Goal: Task Accomplishment & Management: Manage account settings

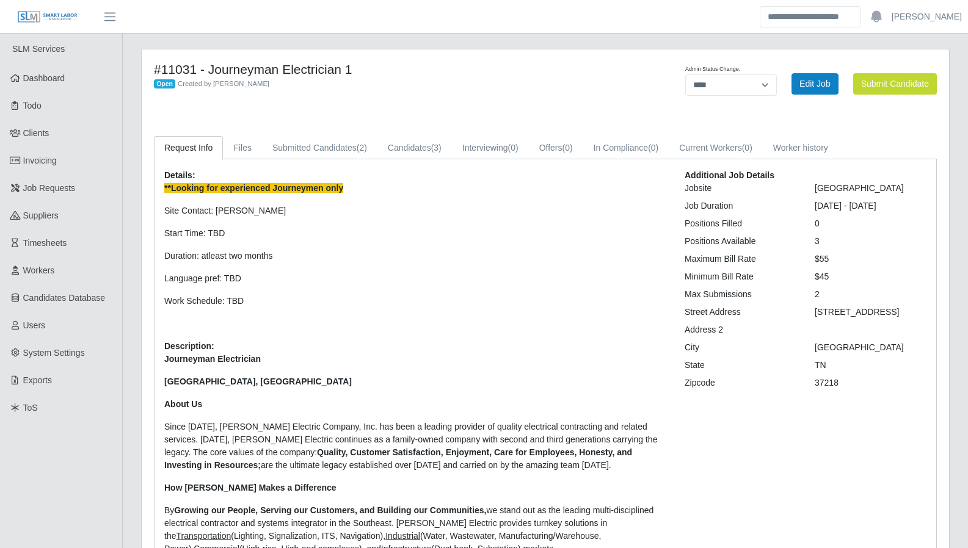
select select "****"
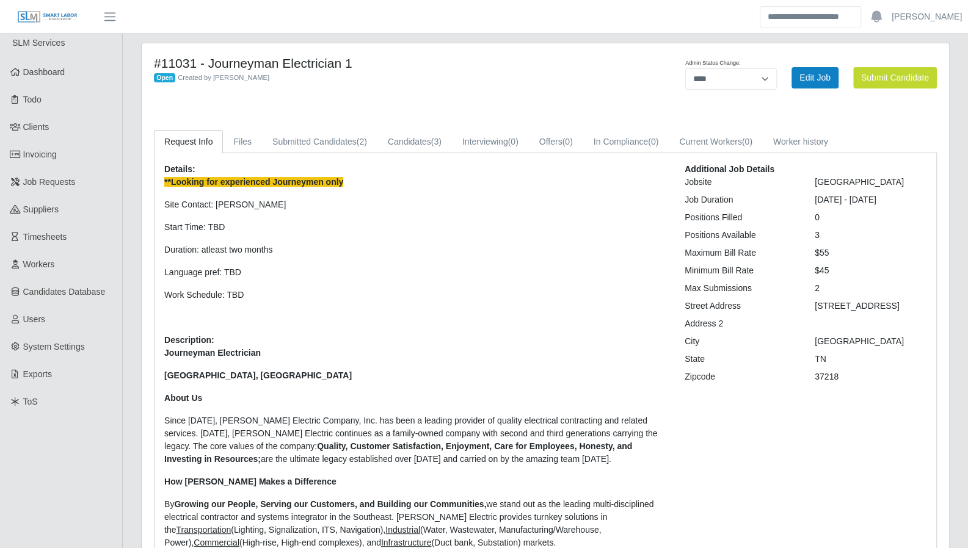
scroll to position [7, 0]
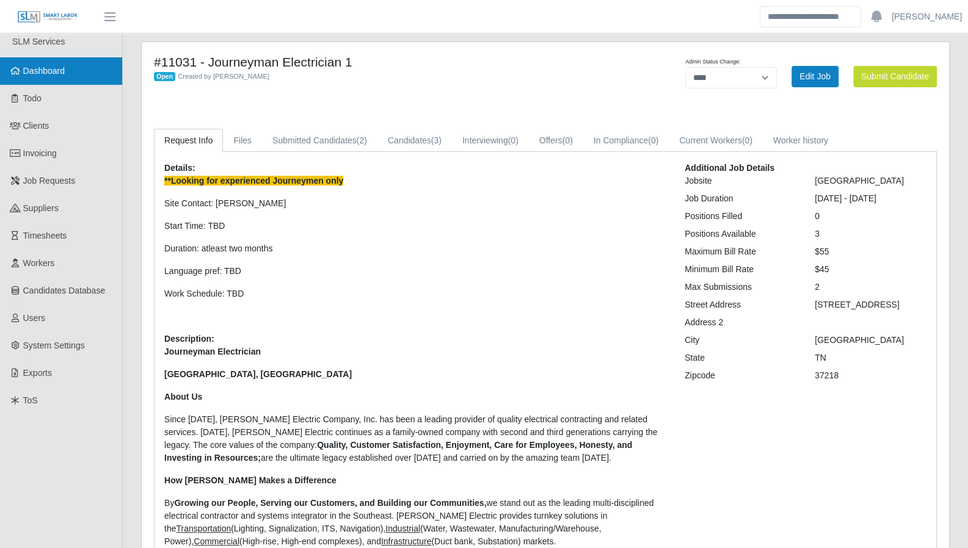
click at [79, 71] on link "Dashboard" at bounding box center [61, 70] width 122 height 27
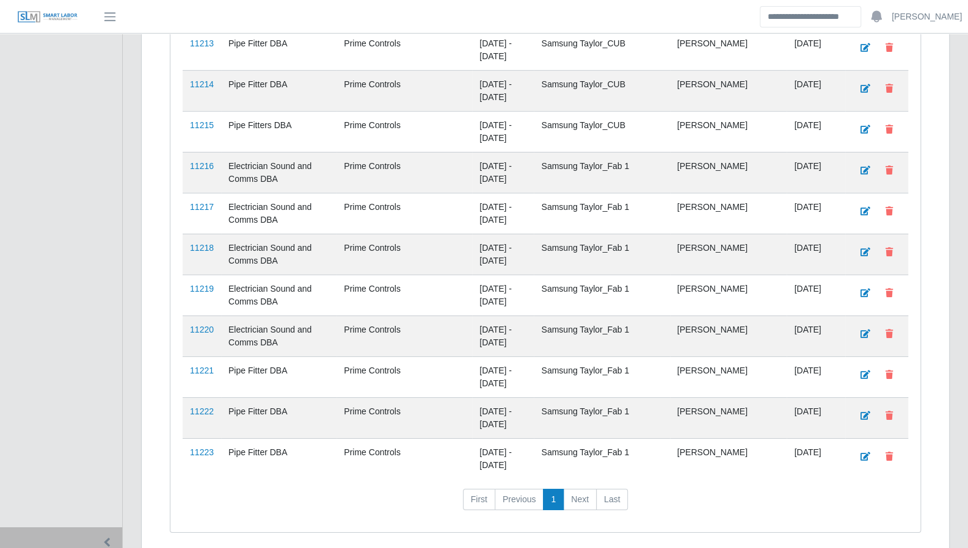
scroll to position [2414, 0]
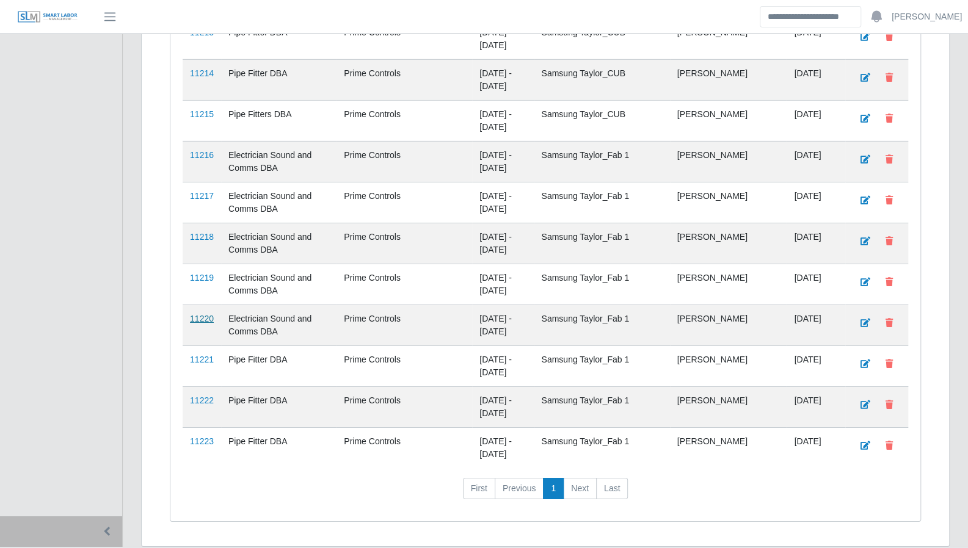
click at [200, 314] on link "11220" at bounding box center [202, 319] width 24 height 10
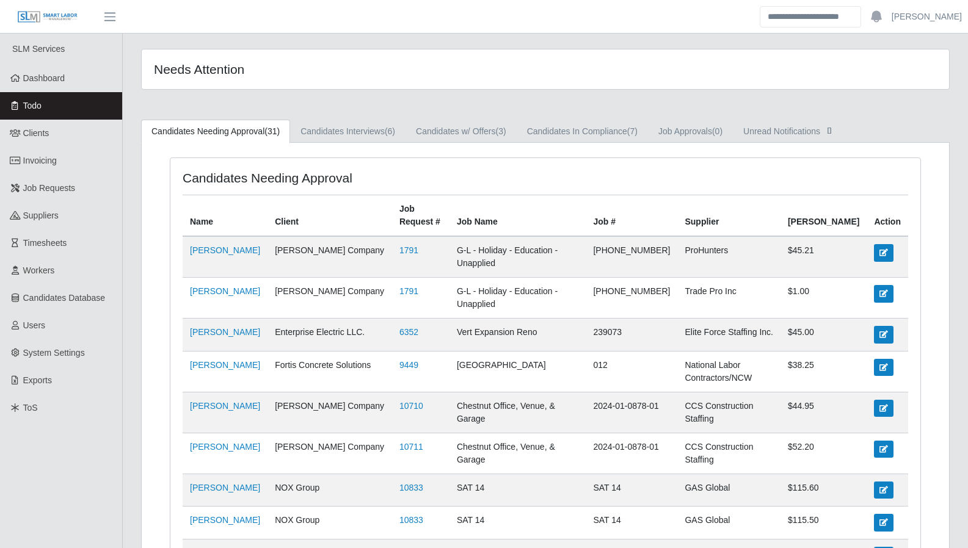
scroll to position [458, 0]
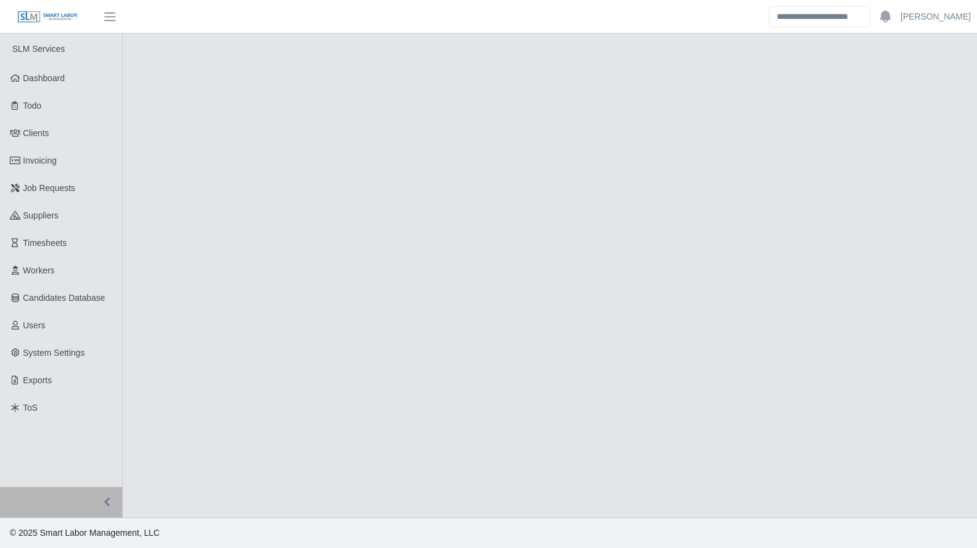
select select "****"
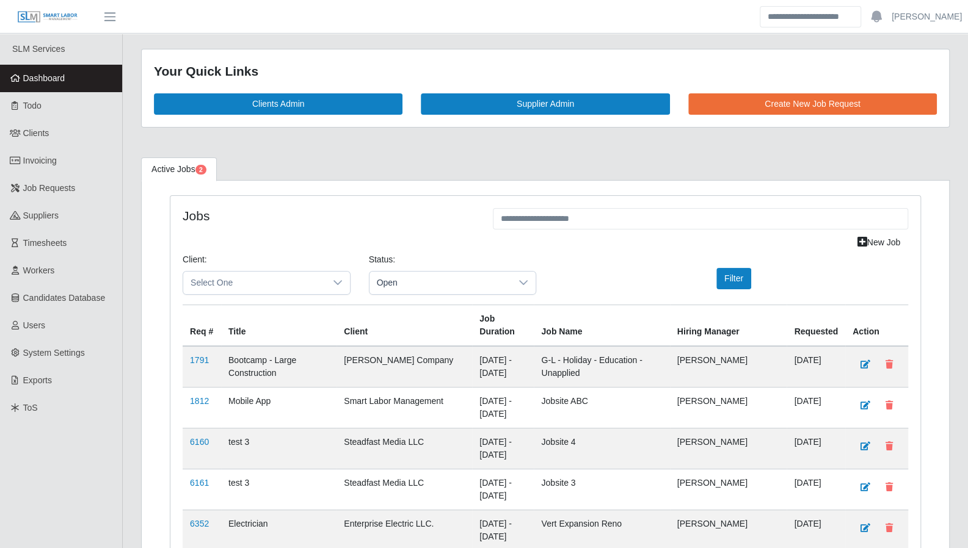
click at [54, 81] on span "Dashboard" at bounding box center [44, 78] width 42 height 10
click at [40, 107] on span "Todo" at bounding box center [32, 106] width 18 height 10
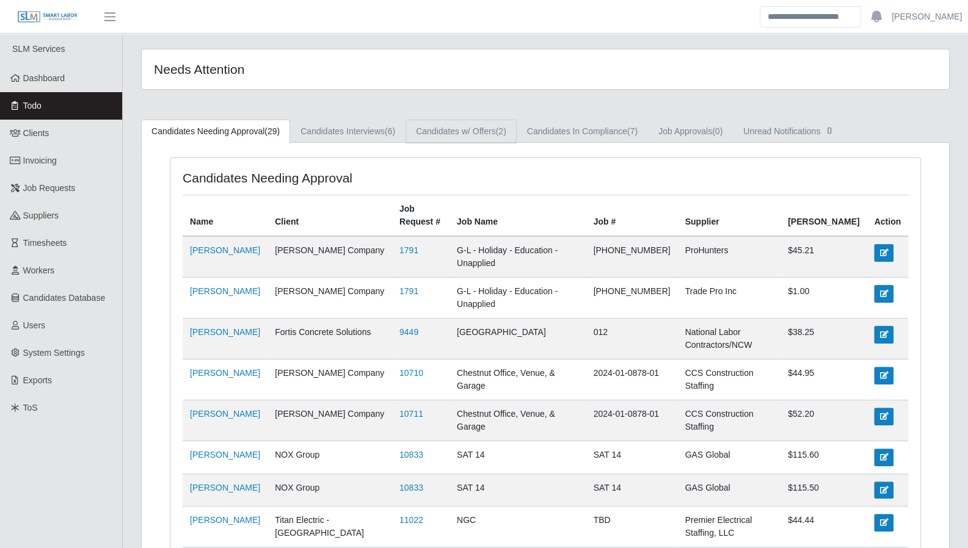
click at [475, 133] on link "Candidates w/ Offers (2)" at bounding box center [460, 132] width 111 height 24
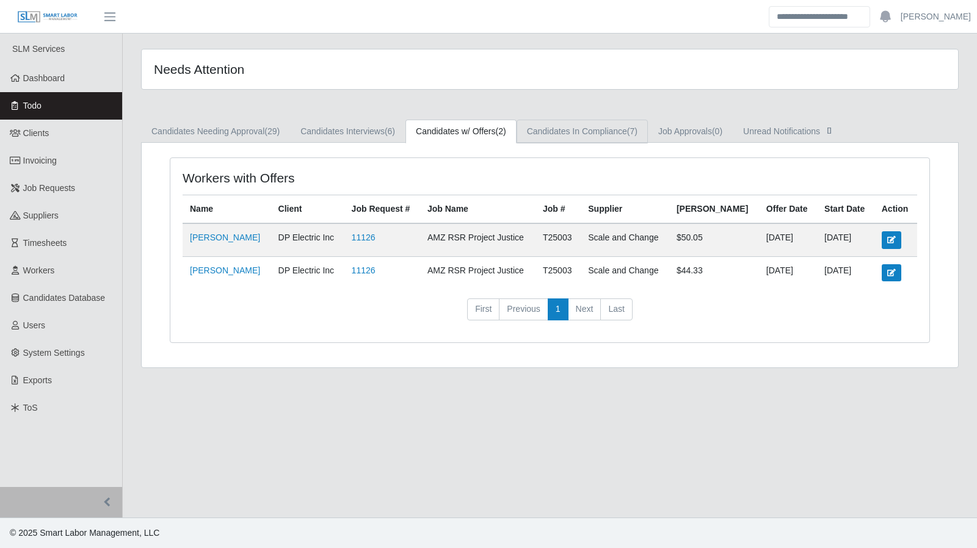
click at [551, 132] on link "Candidates In Compliance (7)" at bounding box center [581, 132] width 131 height 24
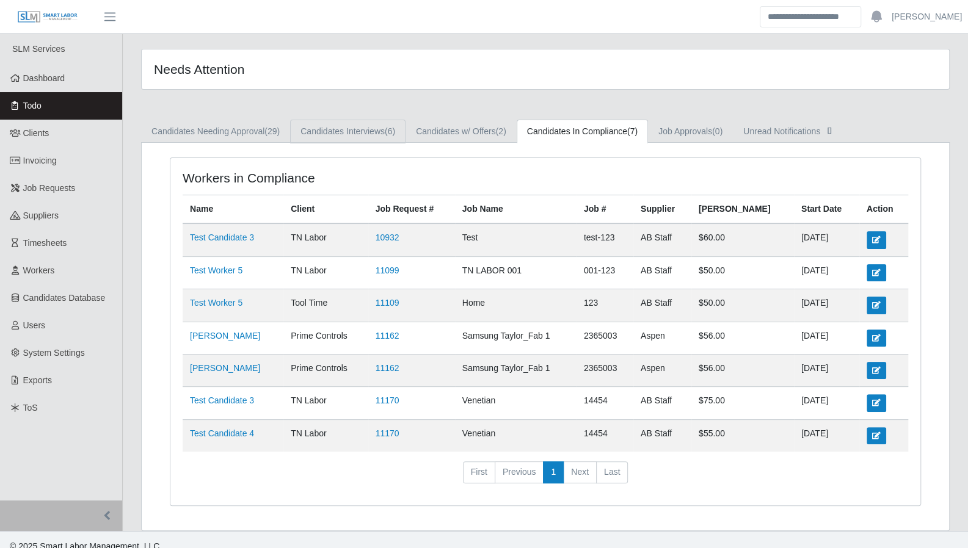
click at [358, 134] on link "Candidates Interviews (6)" at bounding box center [347, 132] width 115 height 24
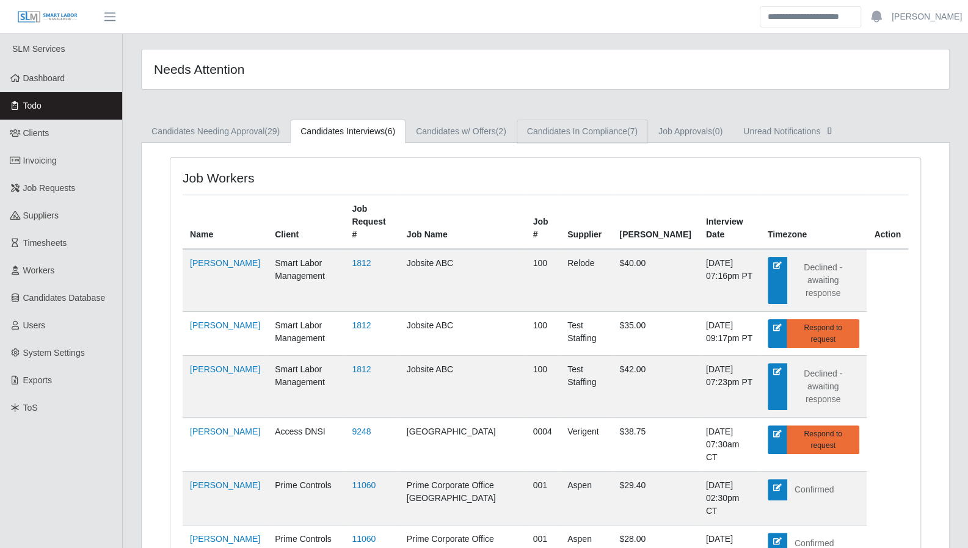
click at [534, 134] on link "Candidates In Compliance (7)" at bounding box center [581, 132] width 131 height 24
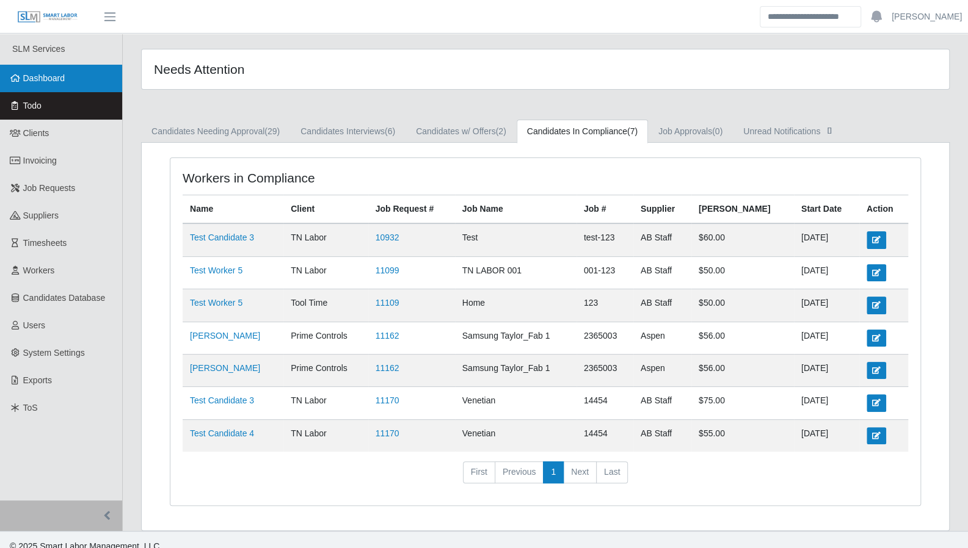
click at [45, 78] on span "Dashboard" at bounding box center [44, 78] width 42 height 10
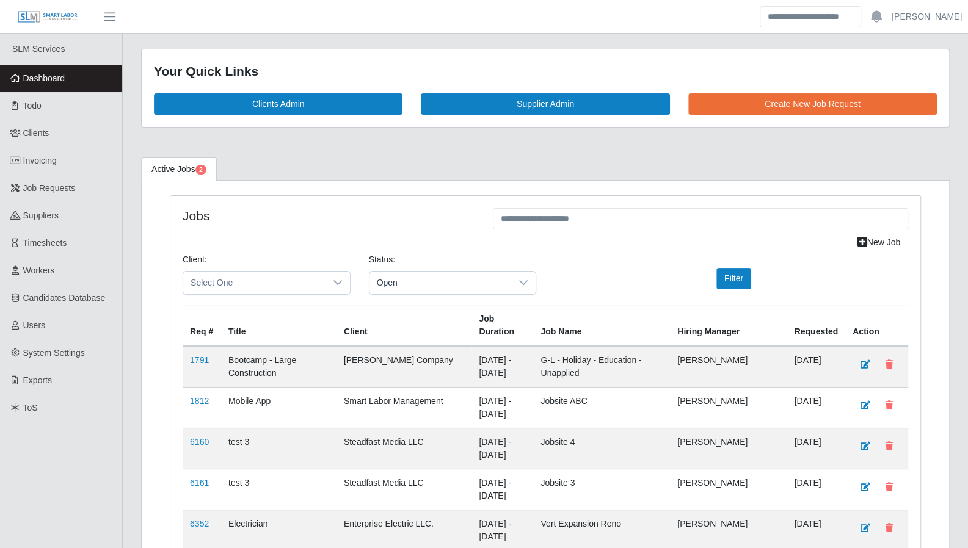
click at [63, 111] on link "Todo" at bounding box center [61, 105] width 122 height 27
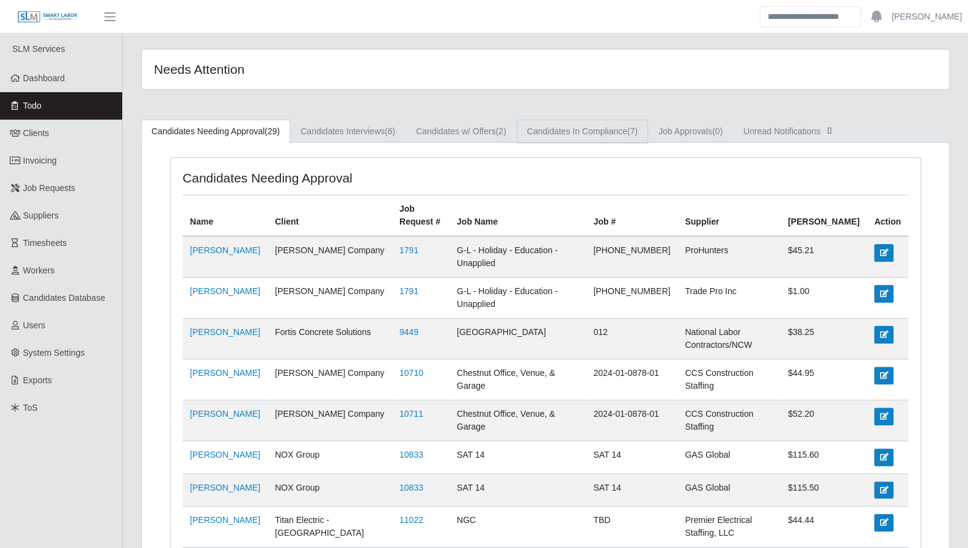
click at [589, 139] on link "Candidates In Compliance (7)" at bounding box center [581, 132] width 131 height 24
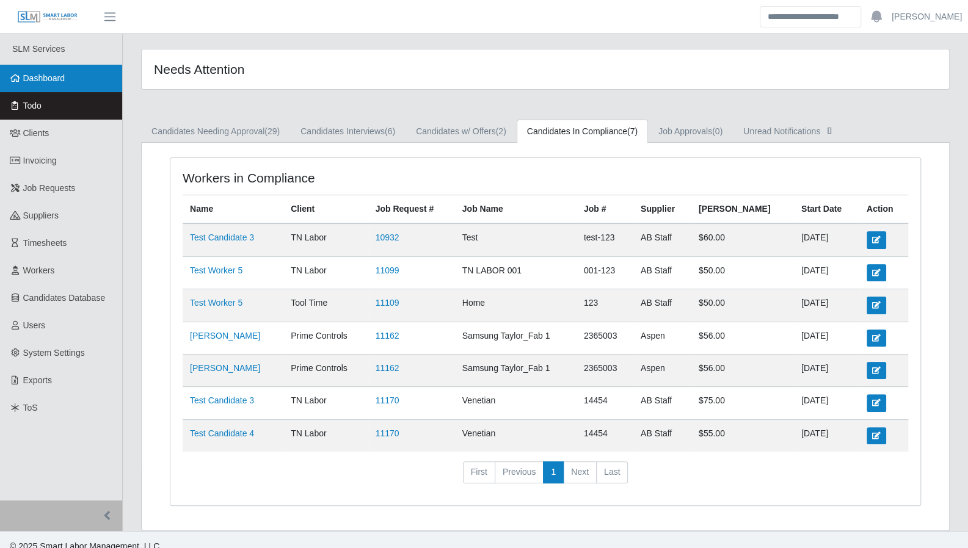
click at [49, 75] on span "Dashboard" at bounding box center [44, 78] width 42 height 10
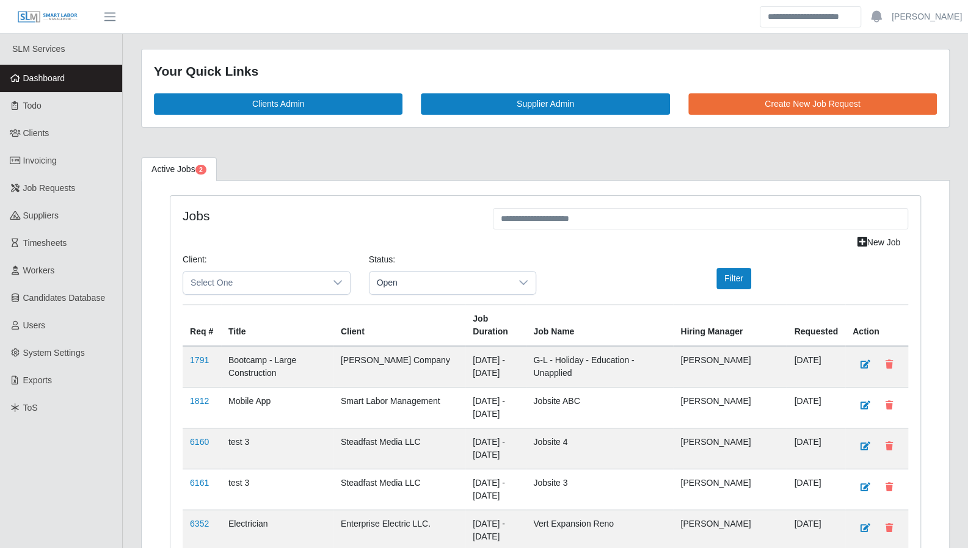
click at [32, 101] on span "Todo" at bounding box center [32, 106] width 18 height 10
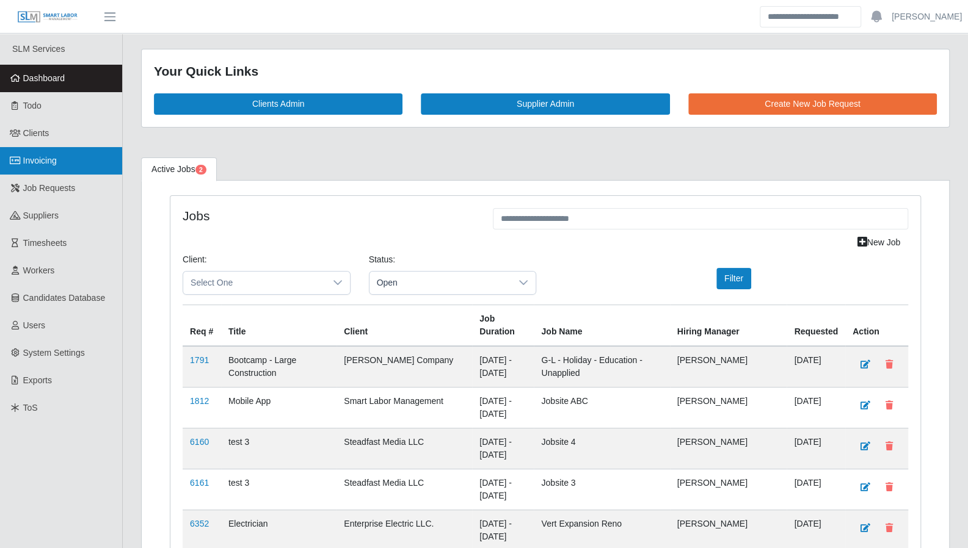
click at [18, 157] on icon at bounding box center [15, 160] width 11 height 9
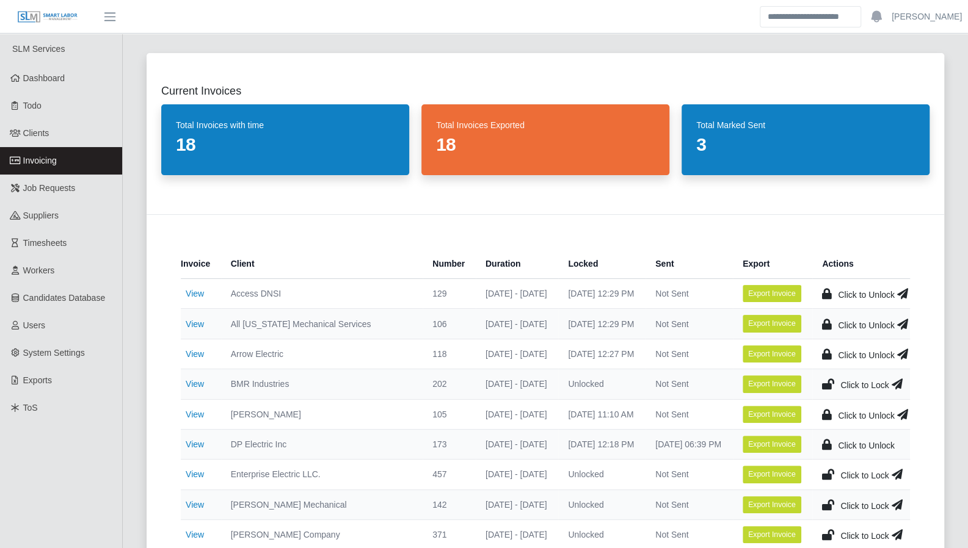
drag, startPoint x: 349, startPoint y: 227, endPoint x: 350, endPoint y: 234, distance: 6.8
click at [349, 227] on div "Invoice Client Number Duration Locked Sent Export Actions View Access DNSI 129 …" at bounding box center [545, 524] width 797 height 621
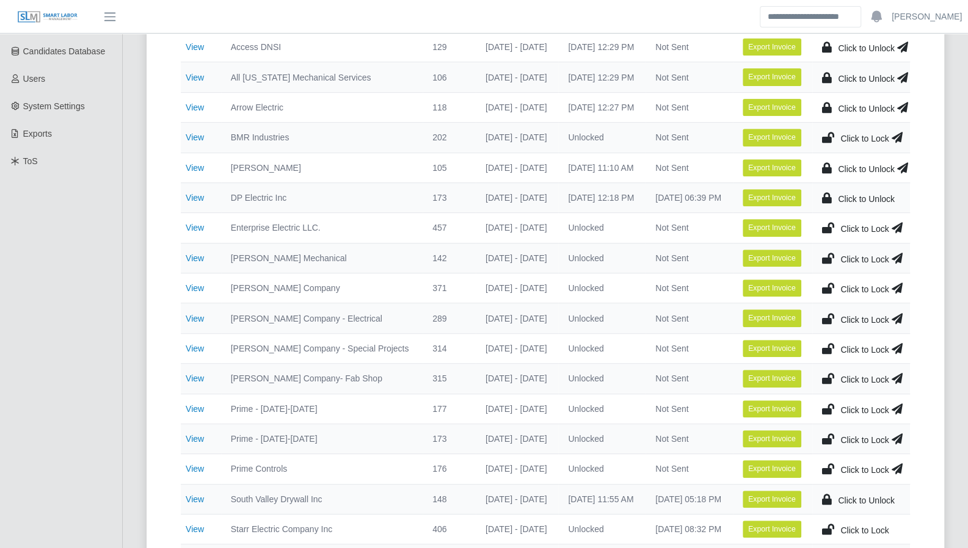
scroll to position [361, 0]
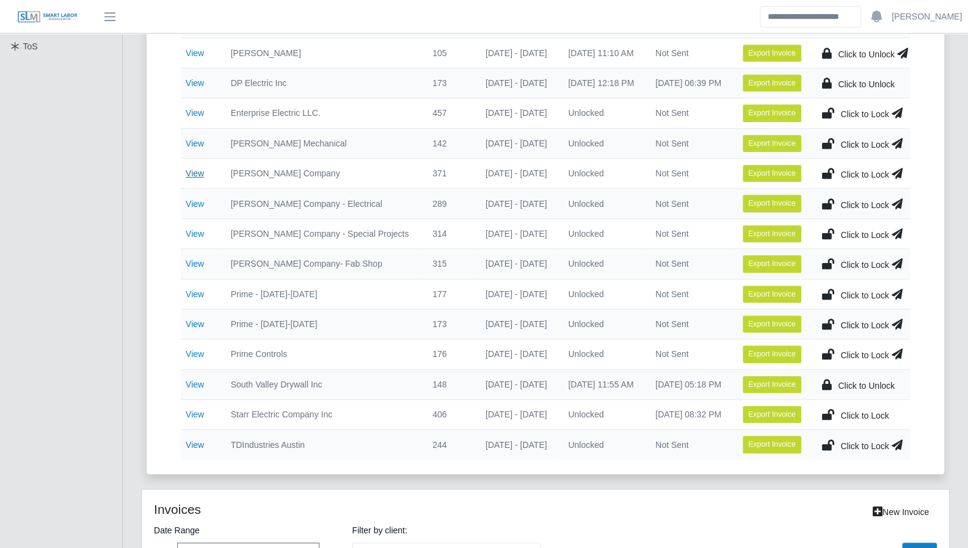
click at [199, 168] on link "View" at bounding box center [195, 173] width 18 height 10
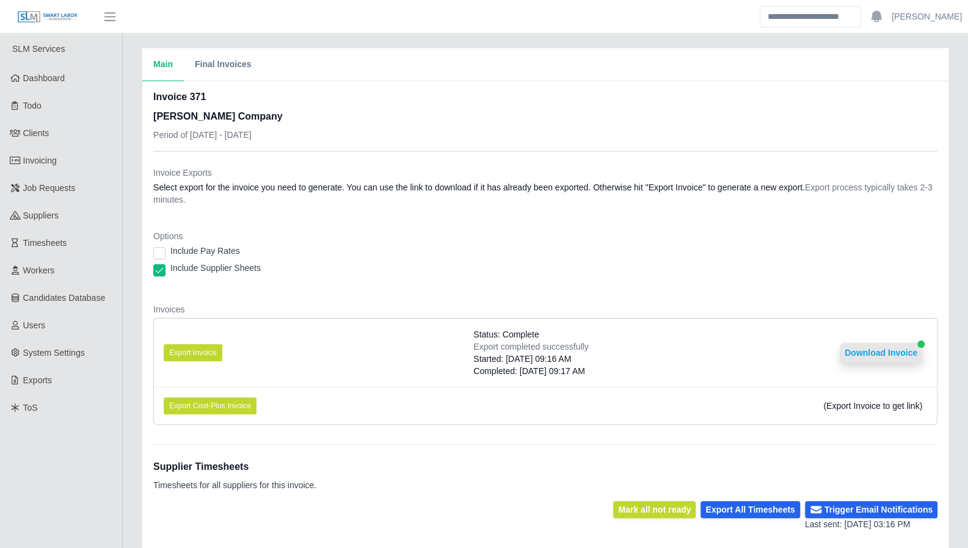
click at [882, 352] on button "Download Invoice" at bounding box center [880, 353] width 82 height 20
click at [865, 349] on button "Download Invoice" at bounding box center [880, 353] width 82 height 20
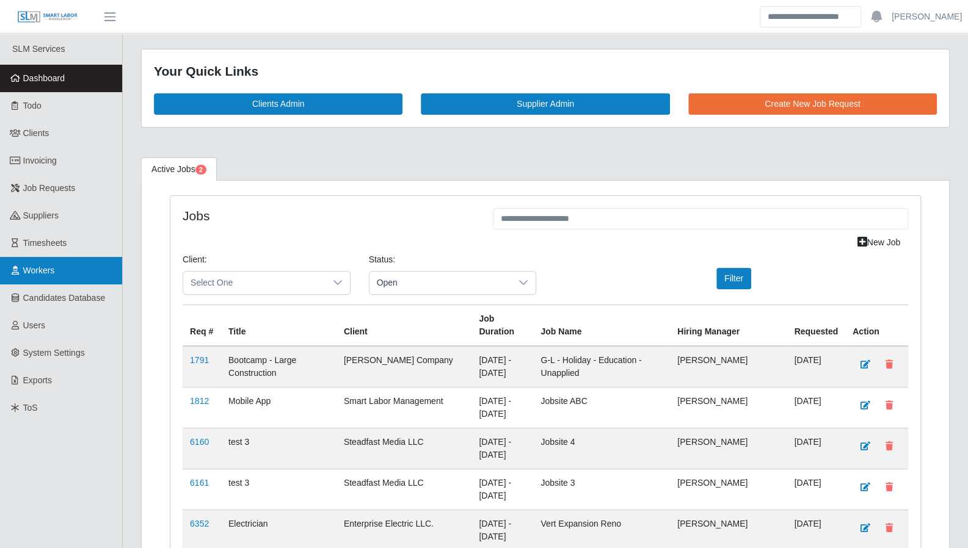
click at [44, 274] on span "Workers" at bounding box center [39, 271] width 32 height 10
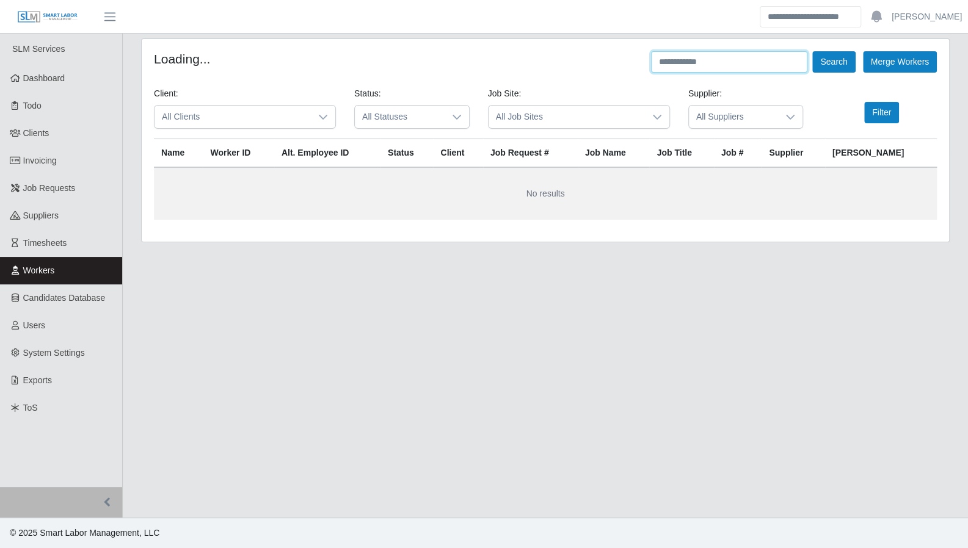
click at [705, 67] on input "text" at bounding box center [729, 61] width 156 height 21
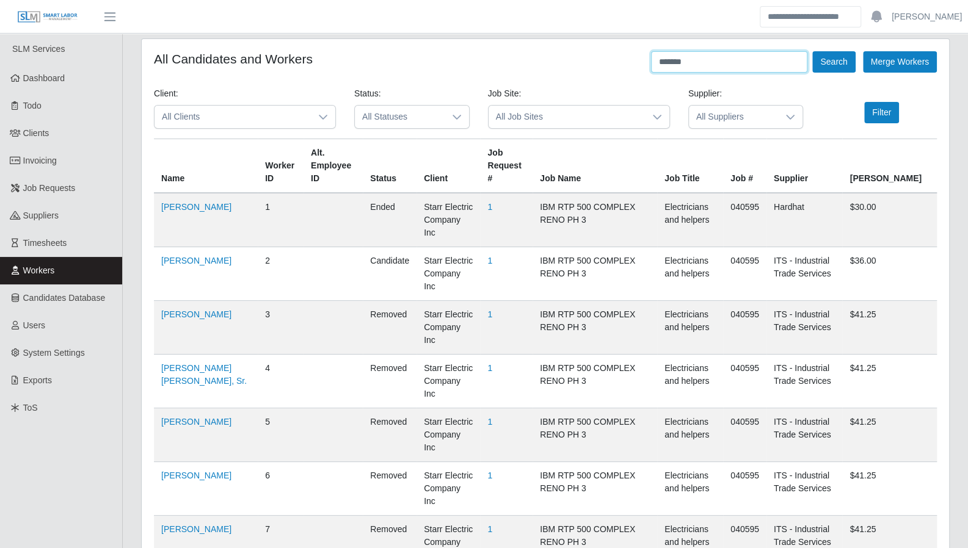
type input "*******"
click at [812, 51] on button "Search" at bounding box center [833, 61] width 43 height 21
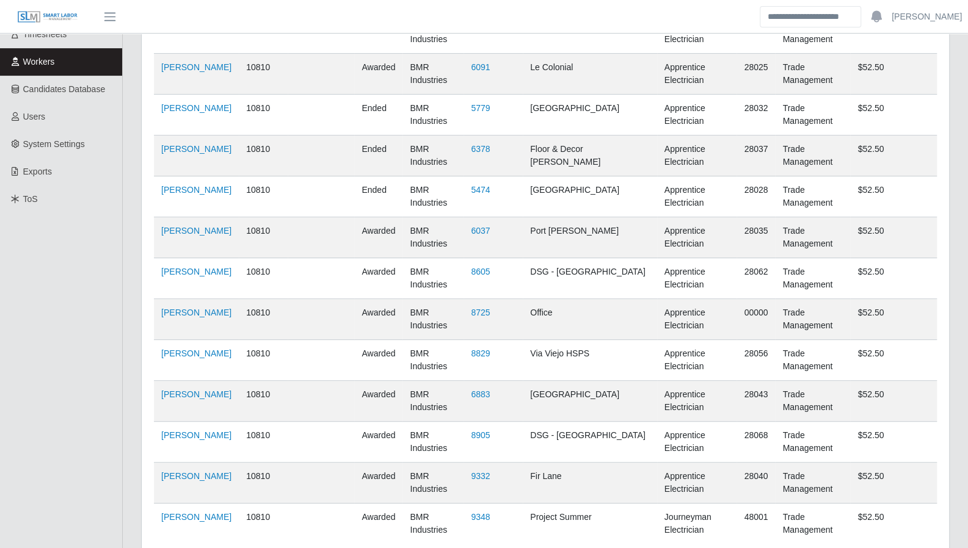
scroll to position [209, 0]
click at [215, 357] on td "Jovanny Rodriuguez Martinez" at bounding box center [196, 359] width 85 height 41
click at [214, 353] on link "Jovanny Rodriuguez Martinez" at bounding box center [196, 353] width 70 height 10
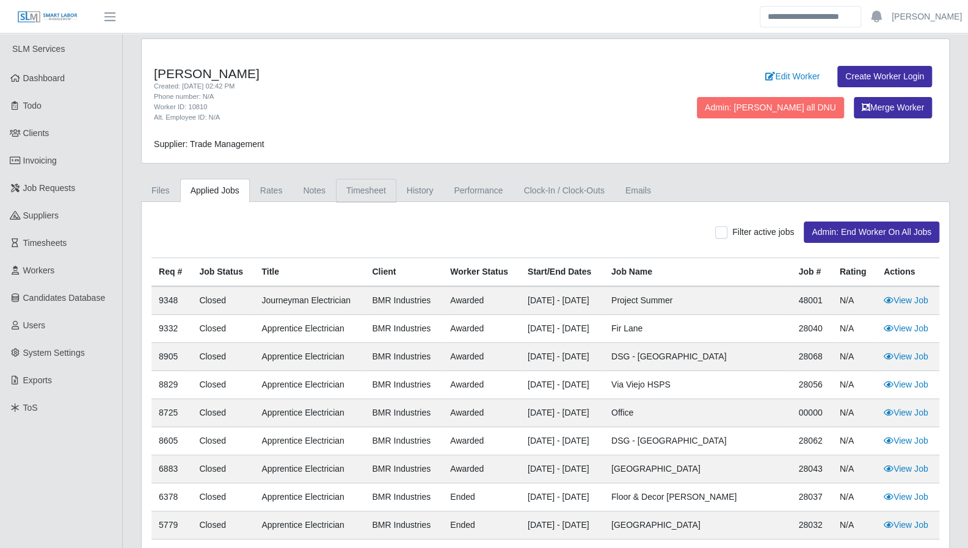
click at [363, 191] on link "Timesheet" at bounding box center [366, 191] width 60 height 24
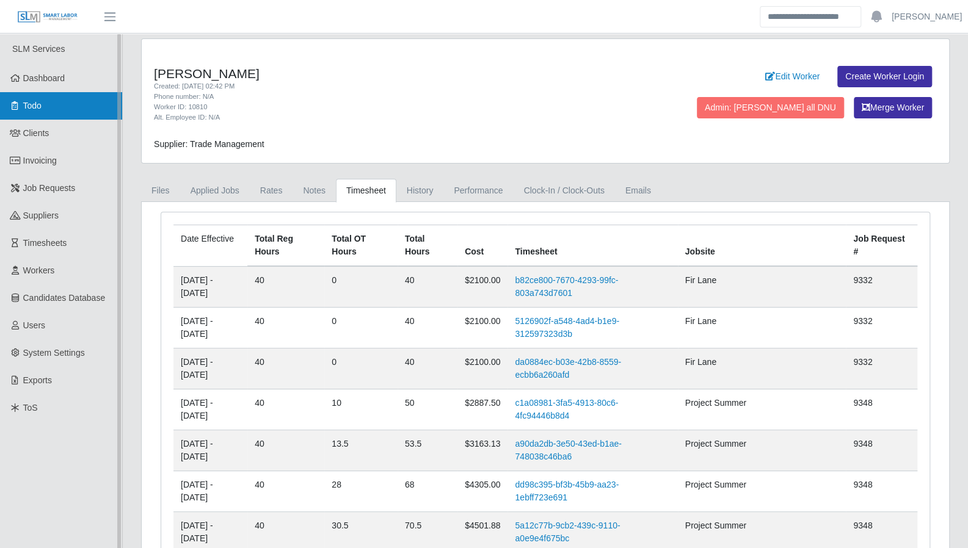
click at [35, 92] on link "Todo" at bounding box center [61, 105] width 122 height 27
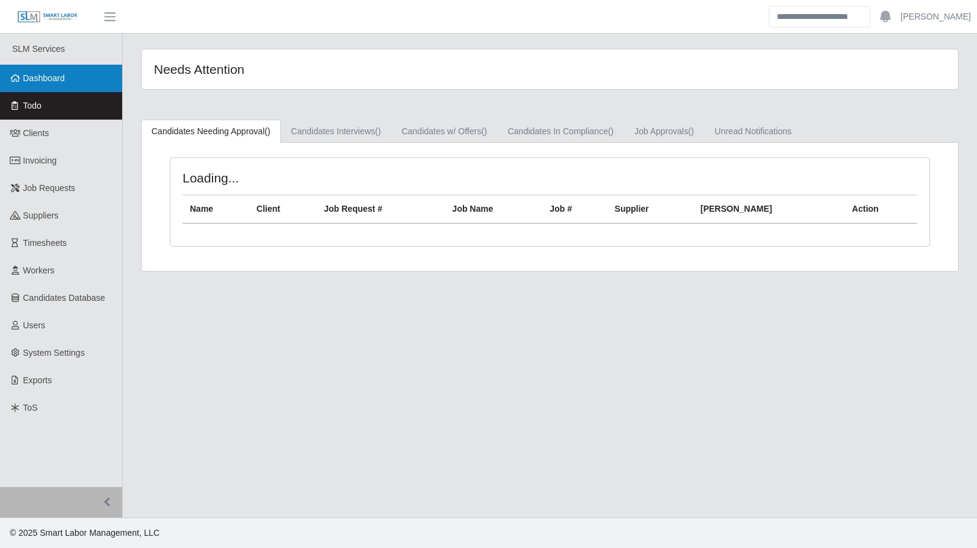
click at [37, 84] on link "Dashboard" at bounding box center [61, 78] width 122 height 27
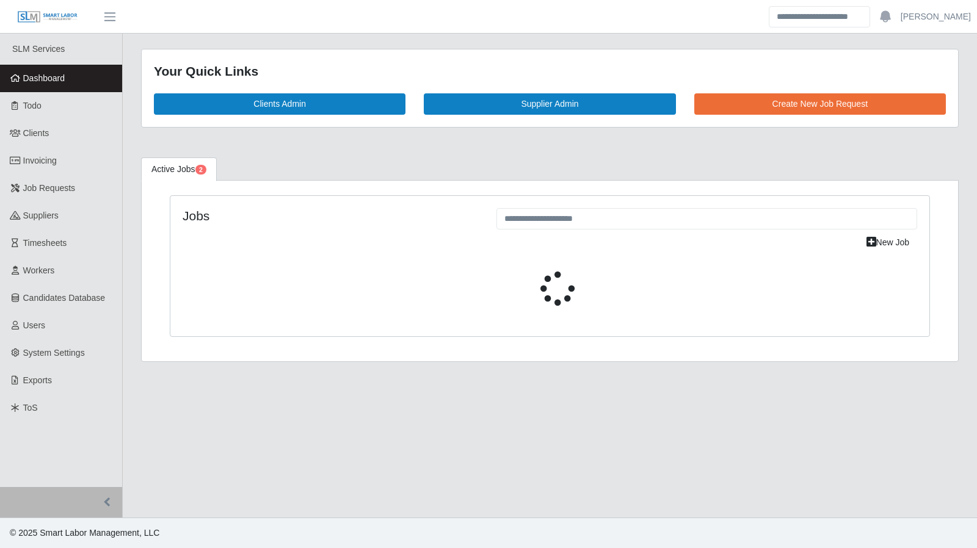
click at [40, 81] on span "Dashboard" at bounding box center [44, 78] width 42 height 10
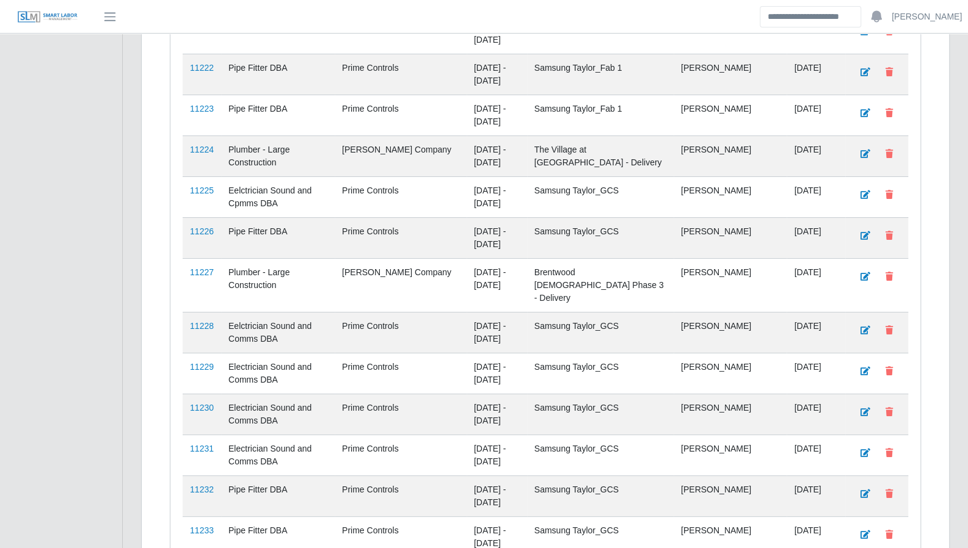
scroll to position [2733, 0]
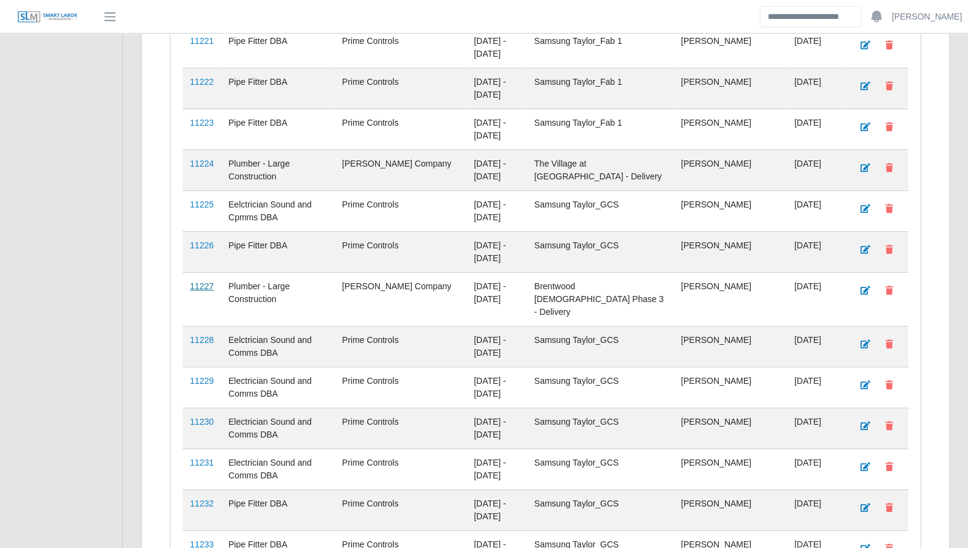
click at [207, 281] on link "11227" at bounding box center [202, 286] width 24 height 10
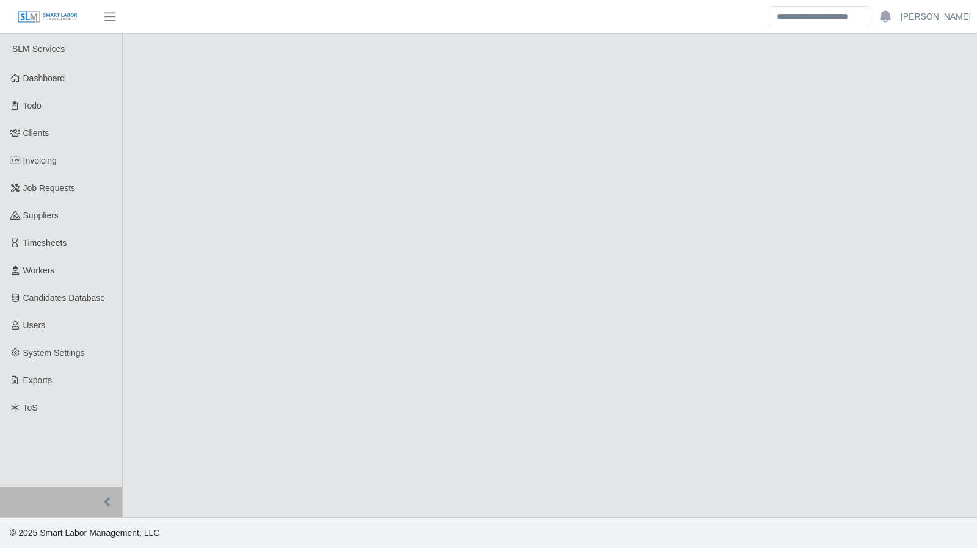
select select "****"
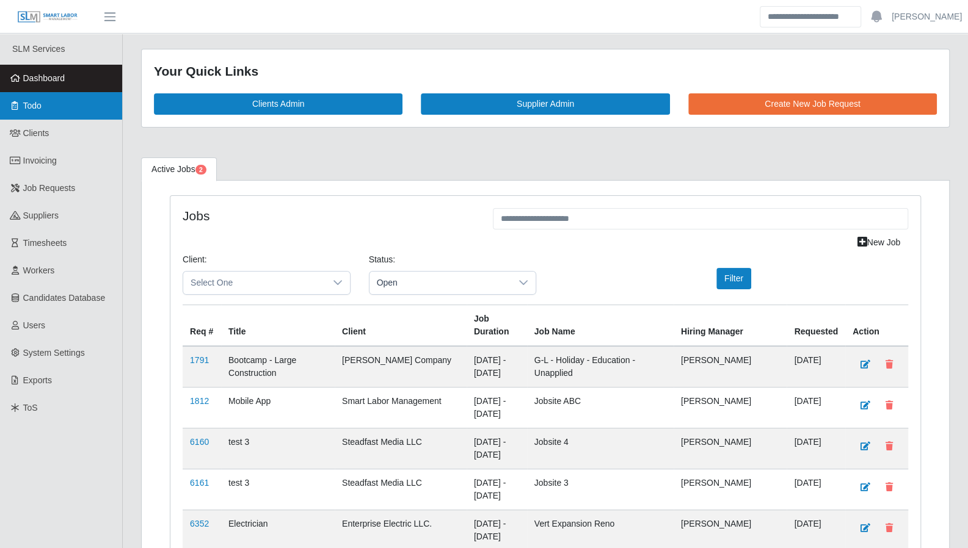
click at [39, 98] on link "Todo" at bounding box center [61, 105] width 122 height 27
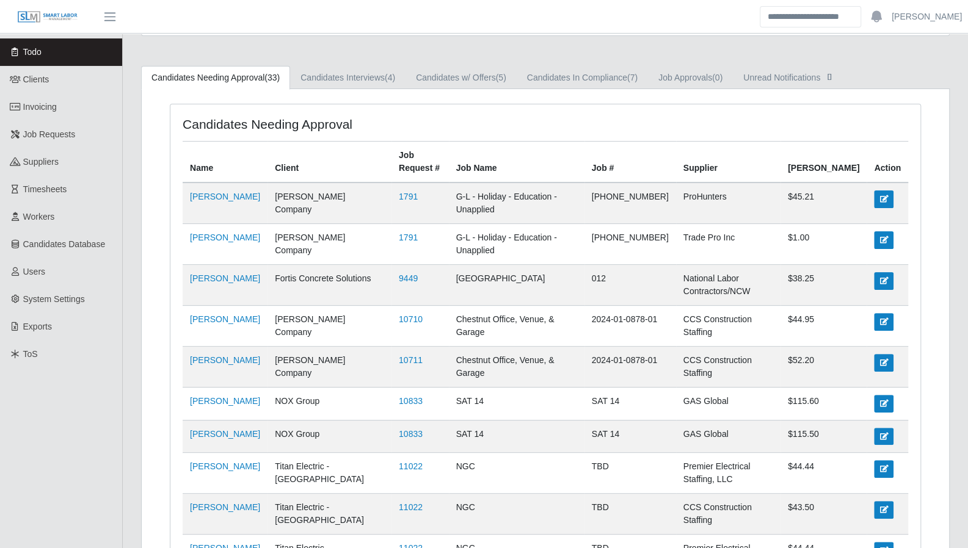
scroll to position [48, 0]
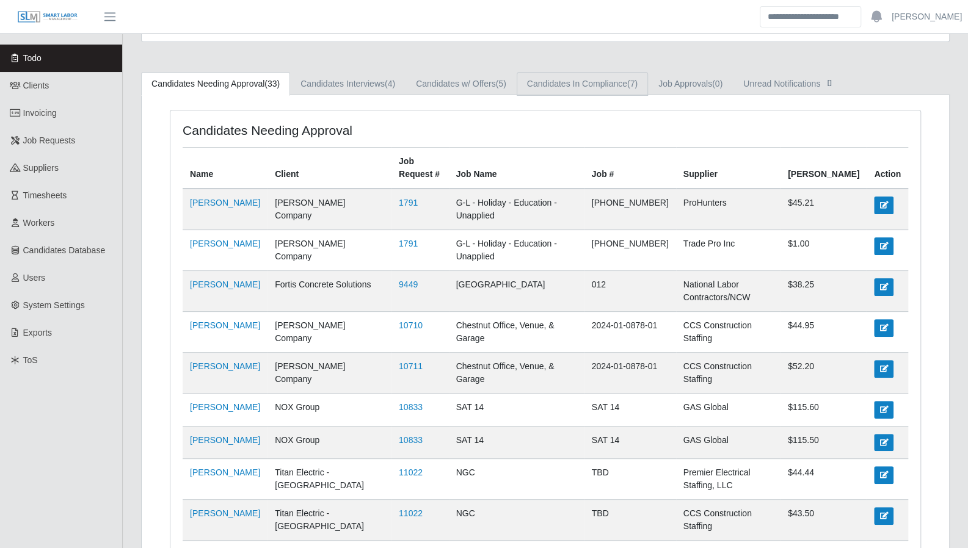
click at [600, 85] on link "Candidates In Compliance (7)" at bounding box center [581, 84] width 131 height 24
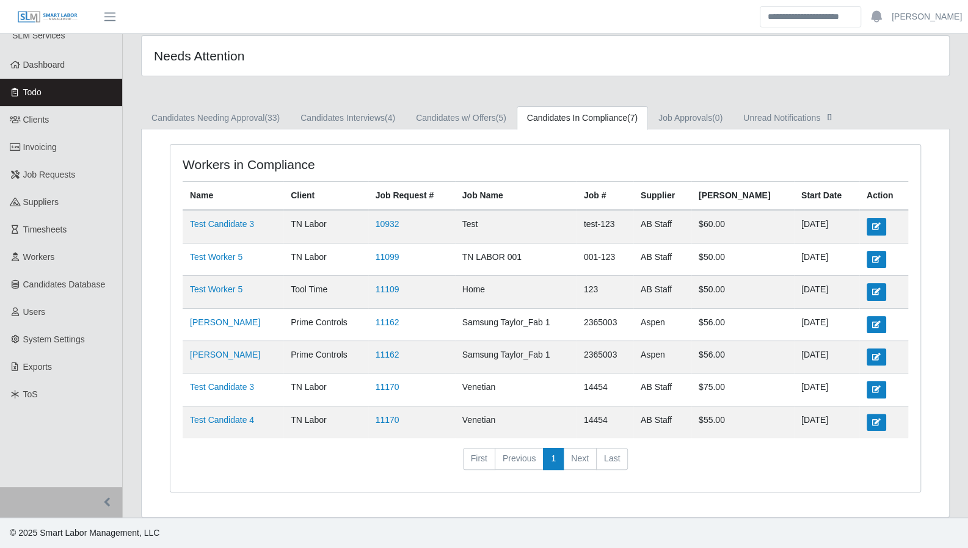
scroll to position [6, 0]
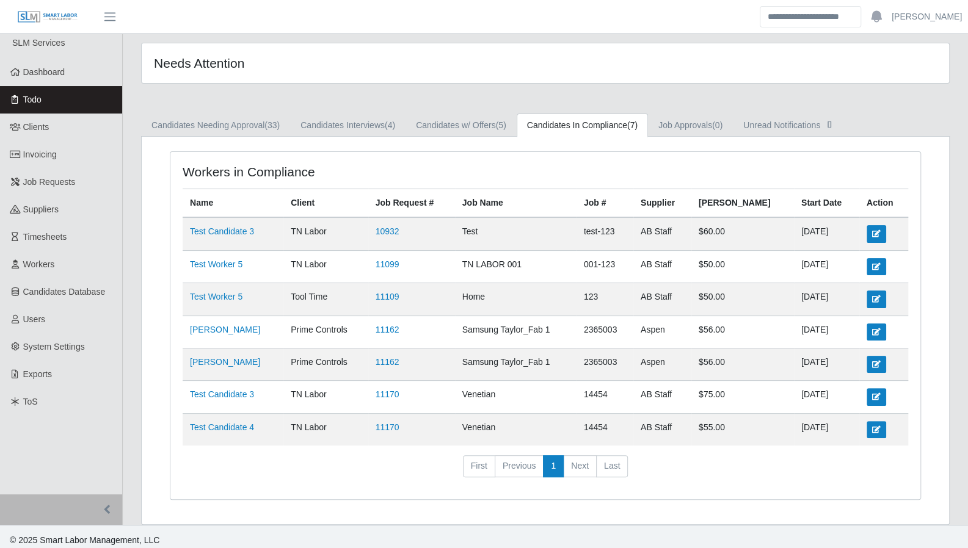
click at [452, 111] on div "Needs Attention Candidates Needing Approval (33) Candidates Interviews (4) Cand…" at bounding box center [545, 284] width 845 height 482
click at [453, 118] on link "Candidates w/ Offers (5)" at bounding box center [460, 126] width 111 height 24
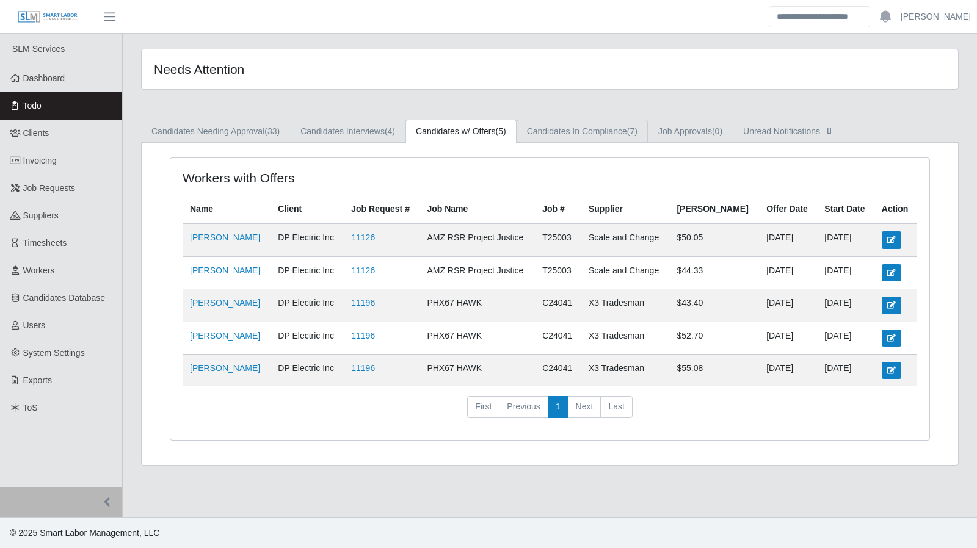
click at [621, 142] on link "Candidates In Compliance (7)" at bounding box center [581, 132] width 131 height 24
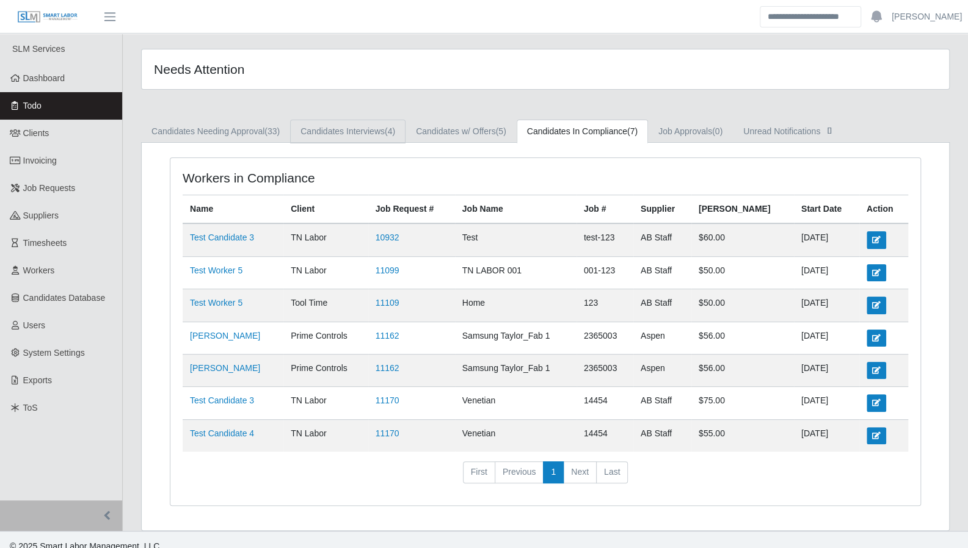
click at [358, 129] on link "Candidates Interviews (4)" at bounding box center [347, 132] width 115 height 24
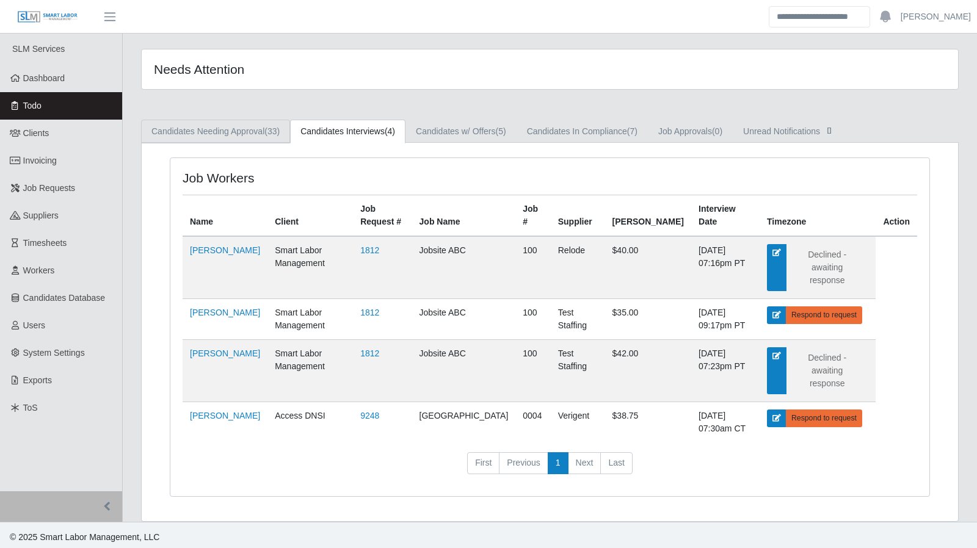
click at [261, 130] on link "Candidates Needing Approval (33)" at bounding box center [215, 132] width 149 height 24
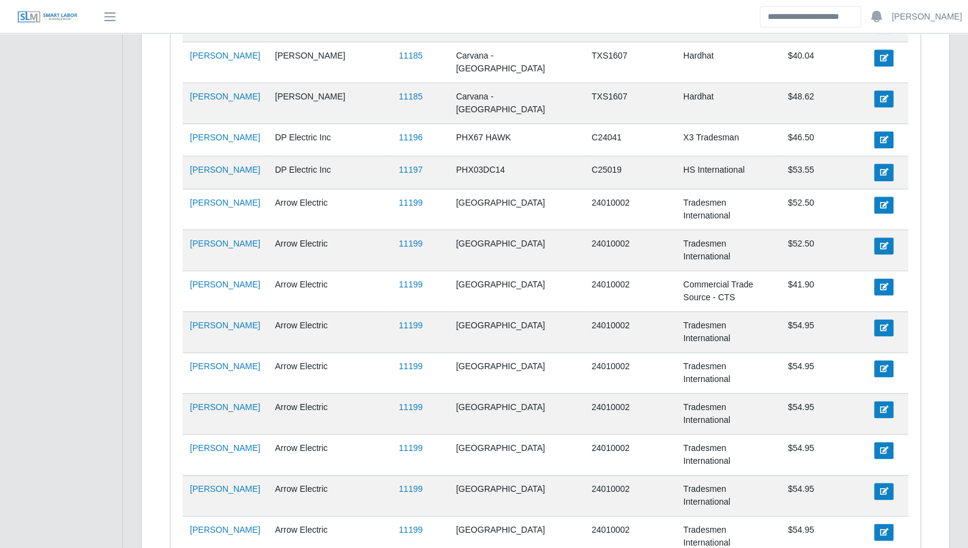
scroll to position [911, 0]
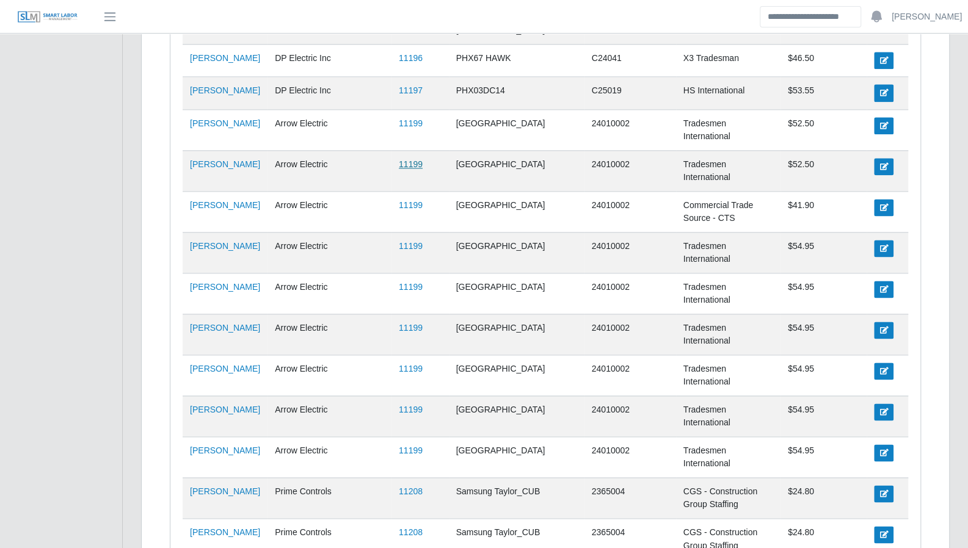
click at [403, 159] on link "11199" at bounding box center [411, 164] width 24 height 10
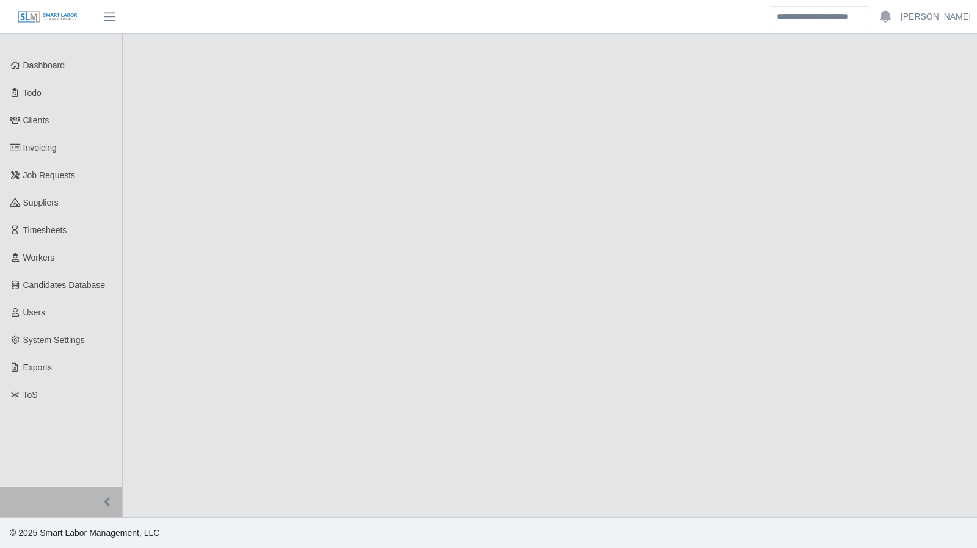
select select "****"
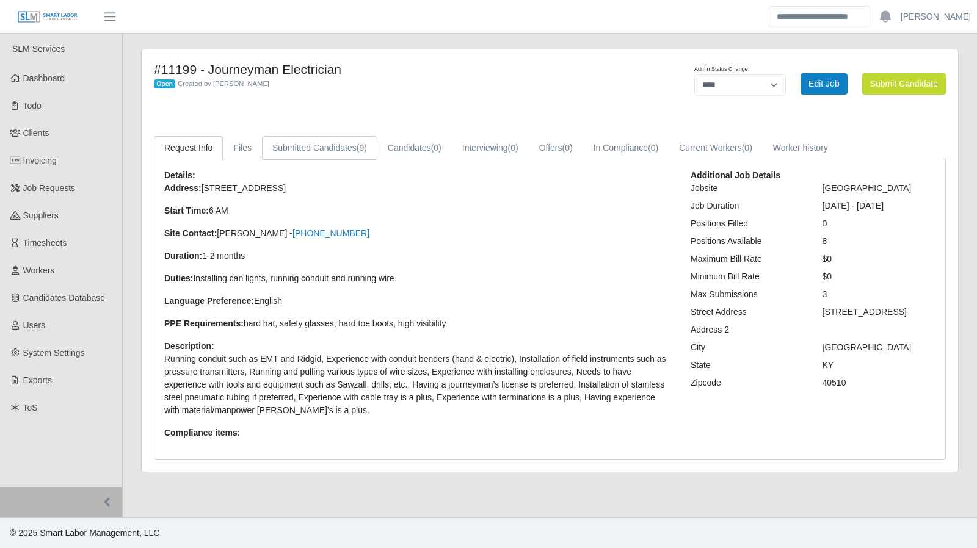
click at [347, 152] on link "Submitted Candidates (9)" at bounding box center [319, 148] width 115 height 24
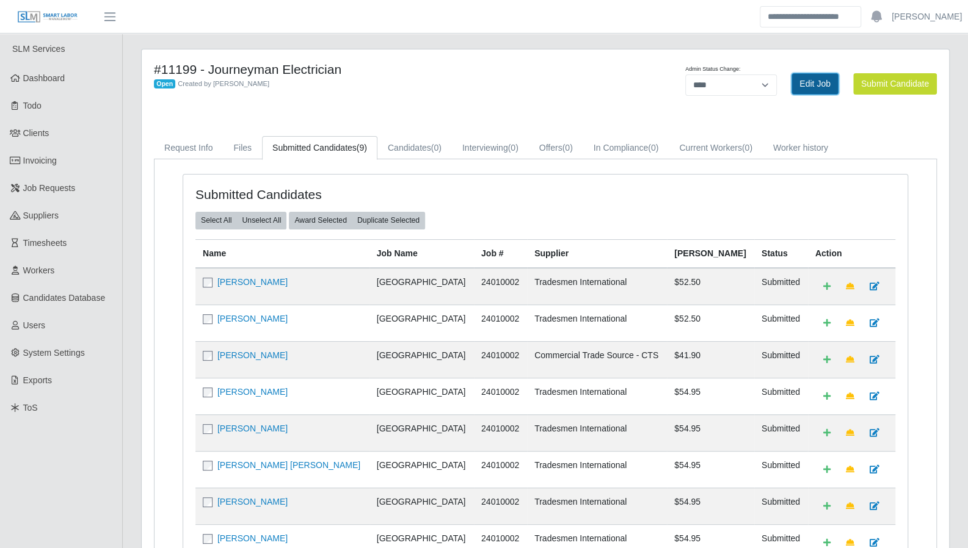
click at [808, 80] on link "Edit Job" at bounding box center [814, 83] width 47 height 21
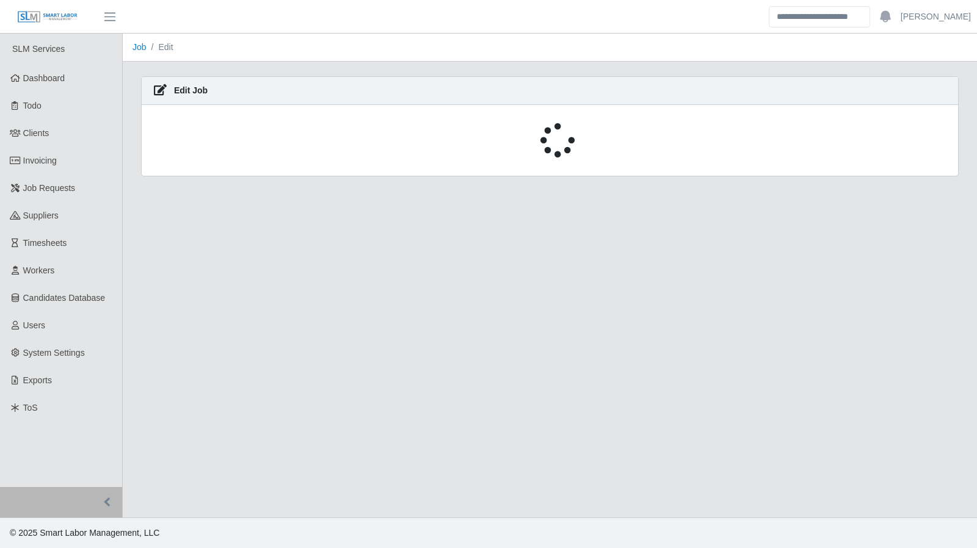
select select "****"
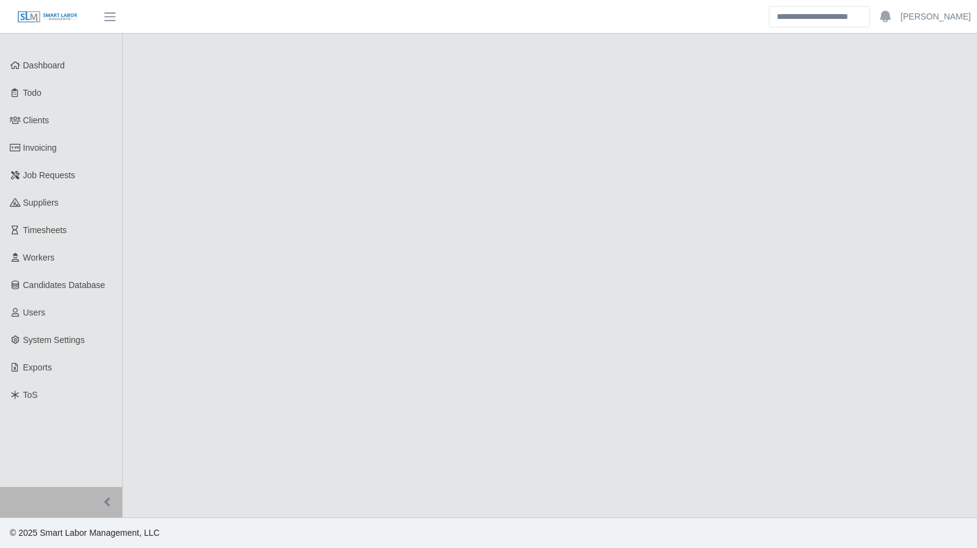
select select "****"
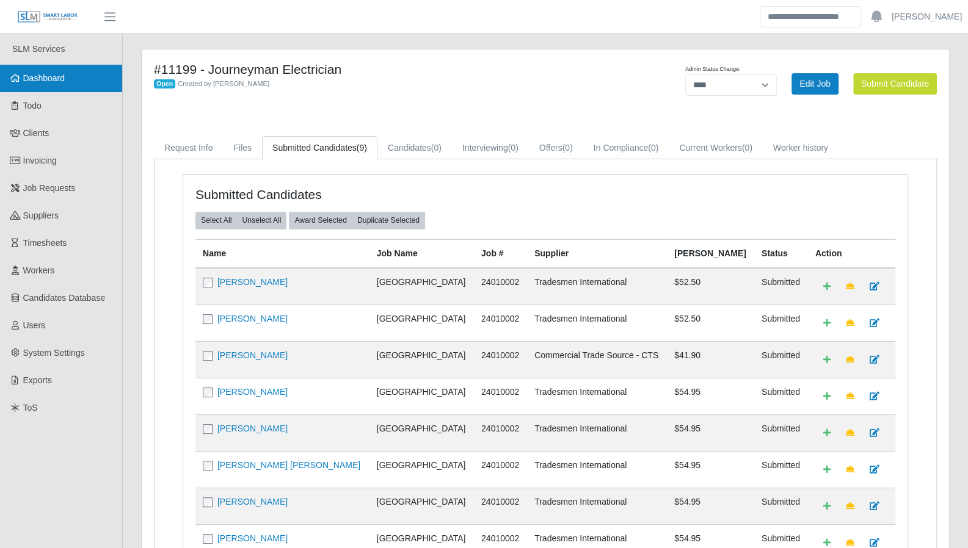
click at [38, 70] on link "Dashboard" at bounding box center [61, 78] width 122 height 27
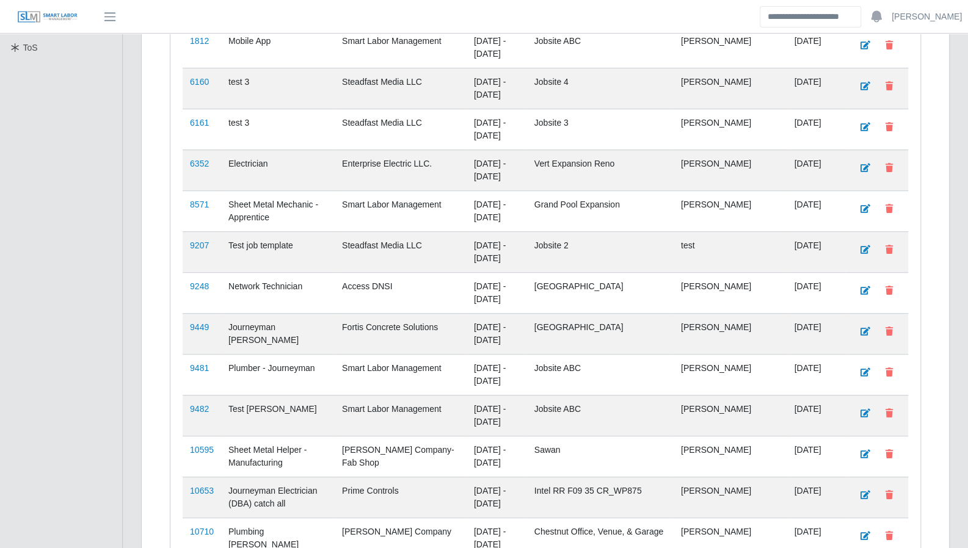
scroll to position [353, 0]
